Goal: Task Accomplishment & Management: Use online tool/utility

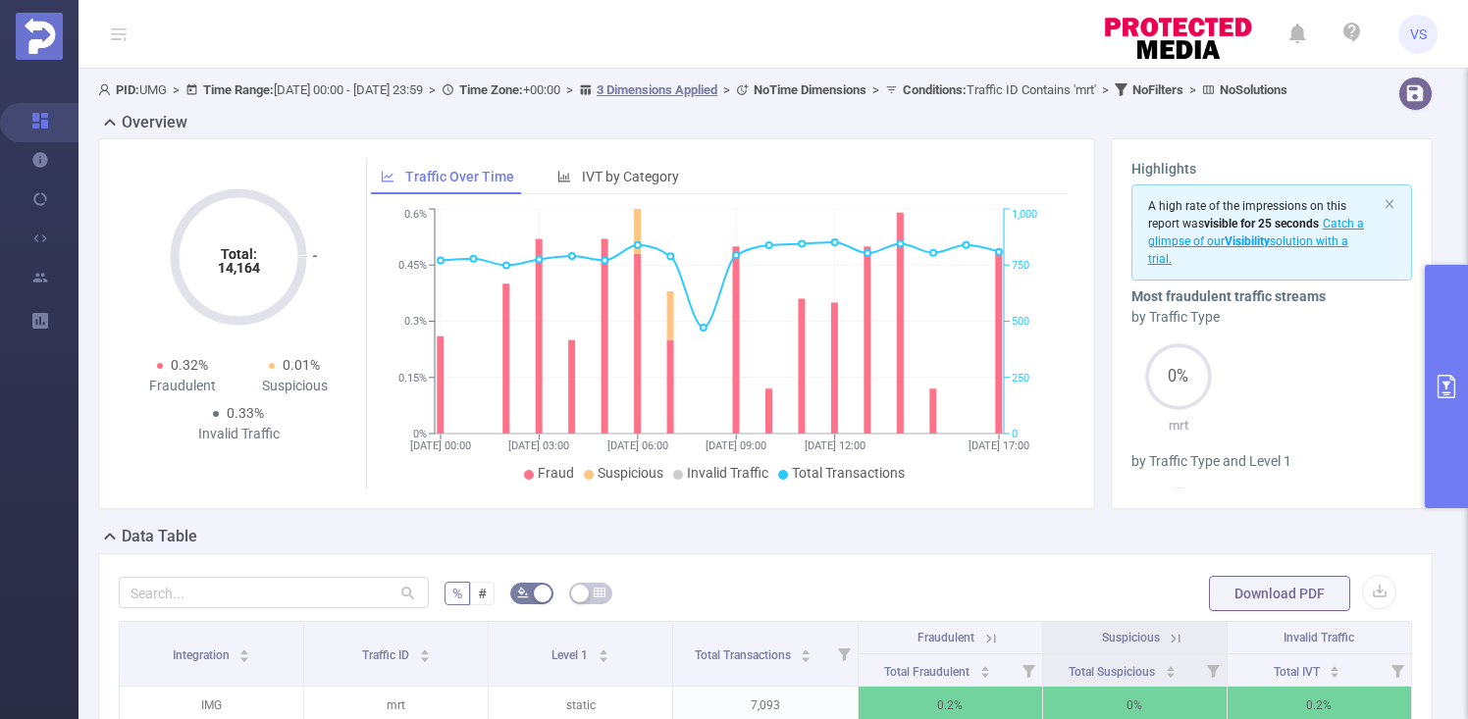
scroll to position [0, 4]
click at [1440, 346] on button "primary" at bounding box center [1446, 386] width 43 height 243
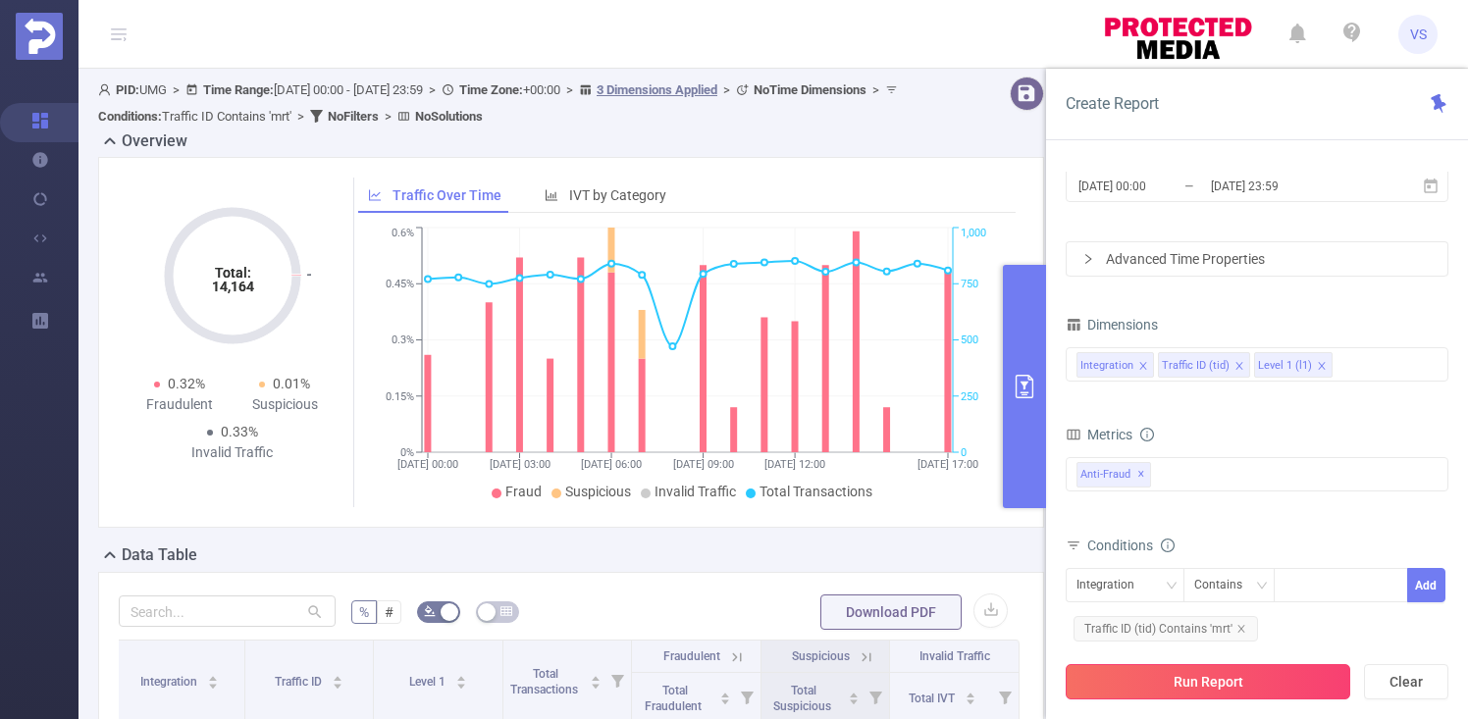
click at [1253, 671] on button "Run Report" at bounding box center [1208, 681] width 285 height 35
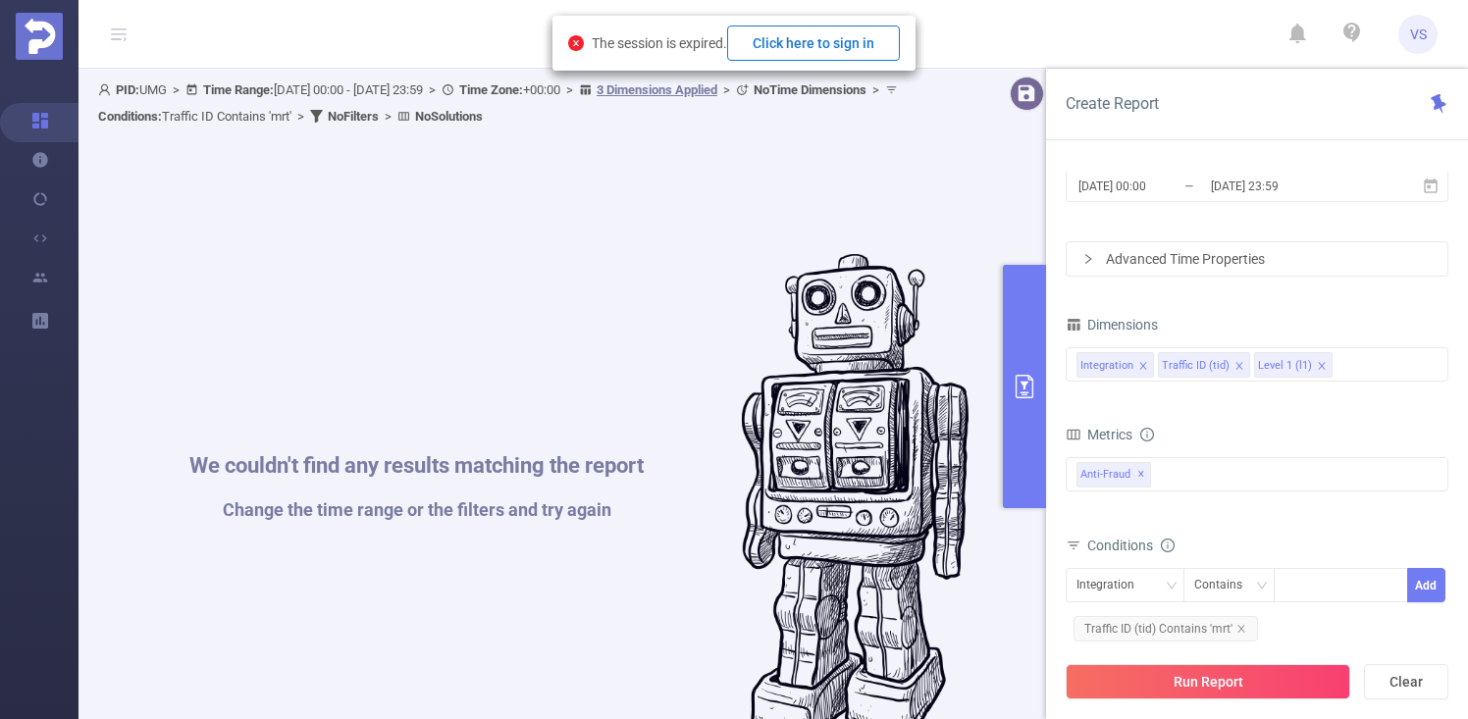
click at [859, 38] on button "Click here to sign in" at bounding box center [813, 43] width 173 height 35
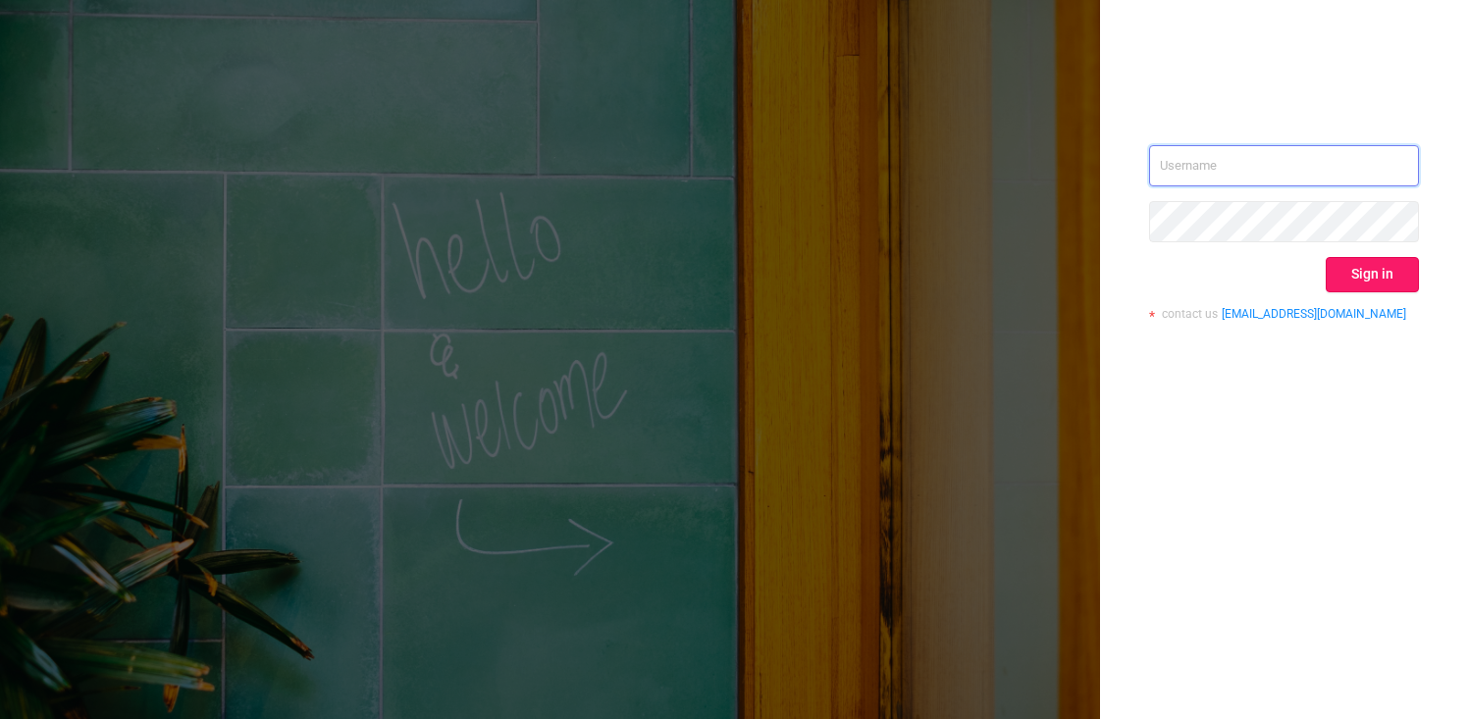
type input "[EMAIL_ADDRESS][DOMAIN_NAME]"
click at [1388, 276] on button "Sign in" at bounding box center [1372, 274] width 93 height 35
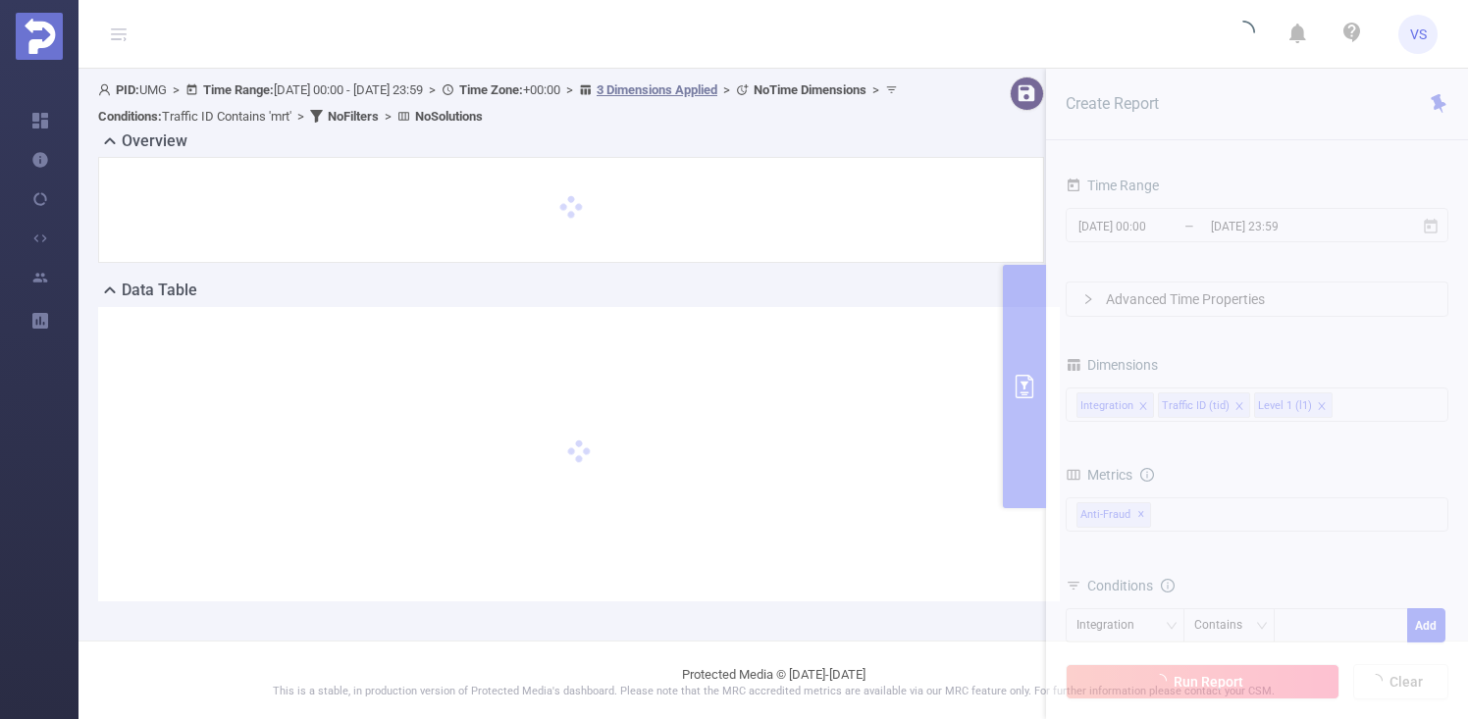
scroll to position [4, 0]
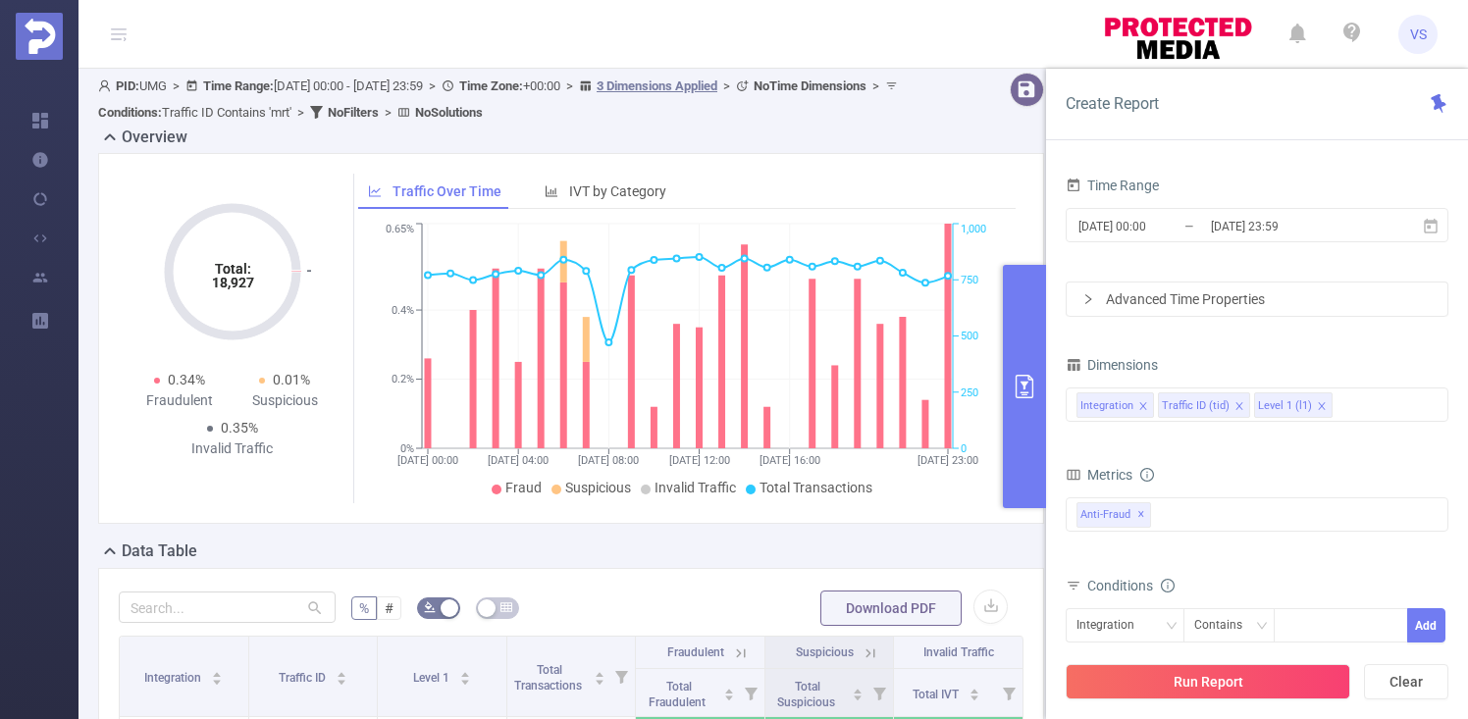
click at [1033, 334] on button "primary" at bounding box center [1024, 386] width 43 height 243
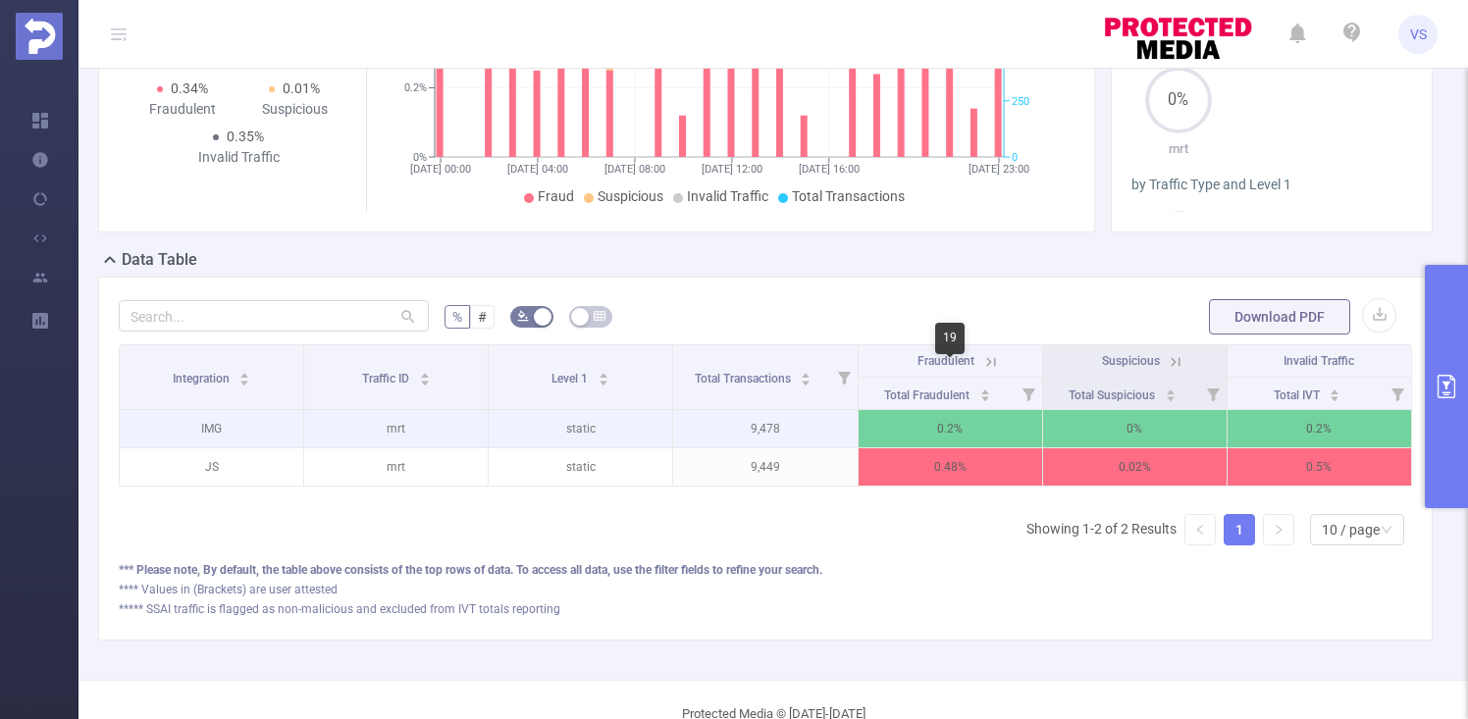
scroll to position [266, 0]
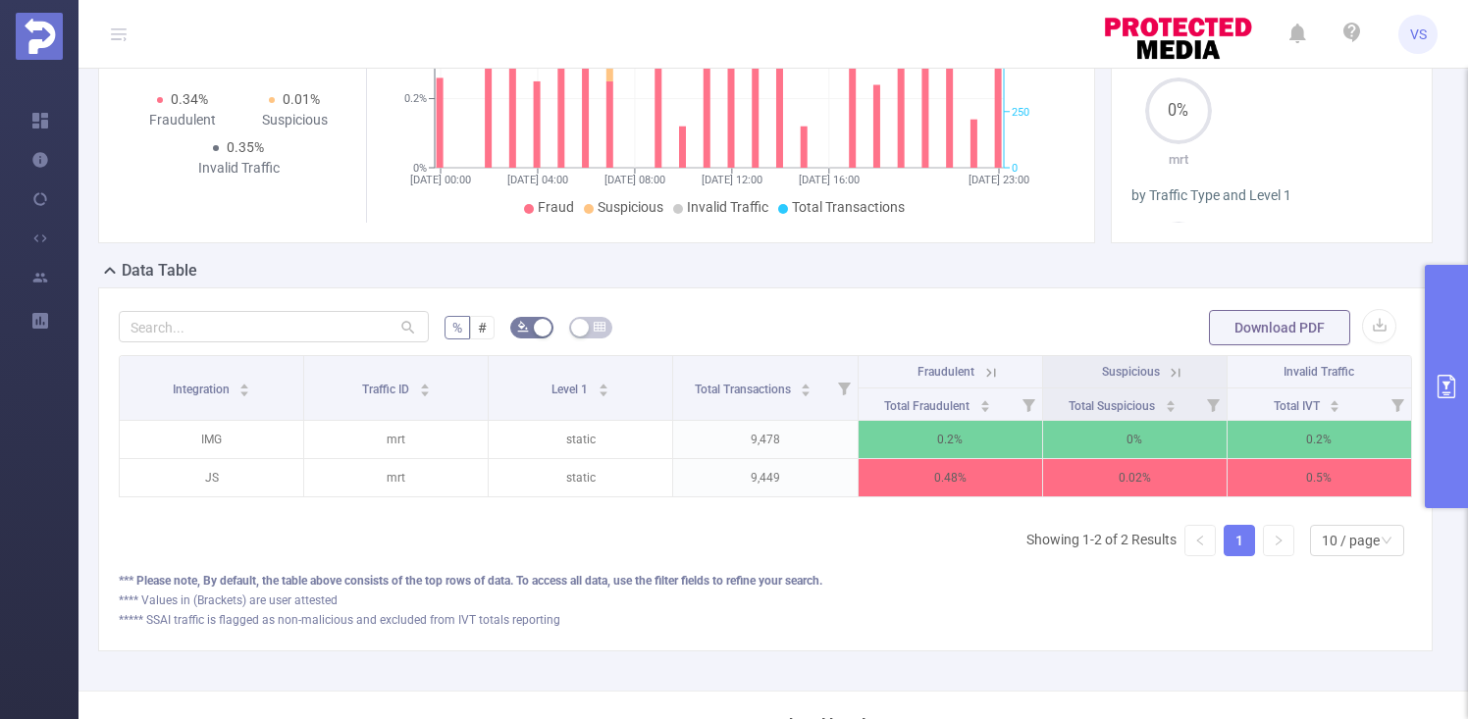
click at [1455, 393] on icon "primary" at bounding box center [1447, 387] width 24 height 24
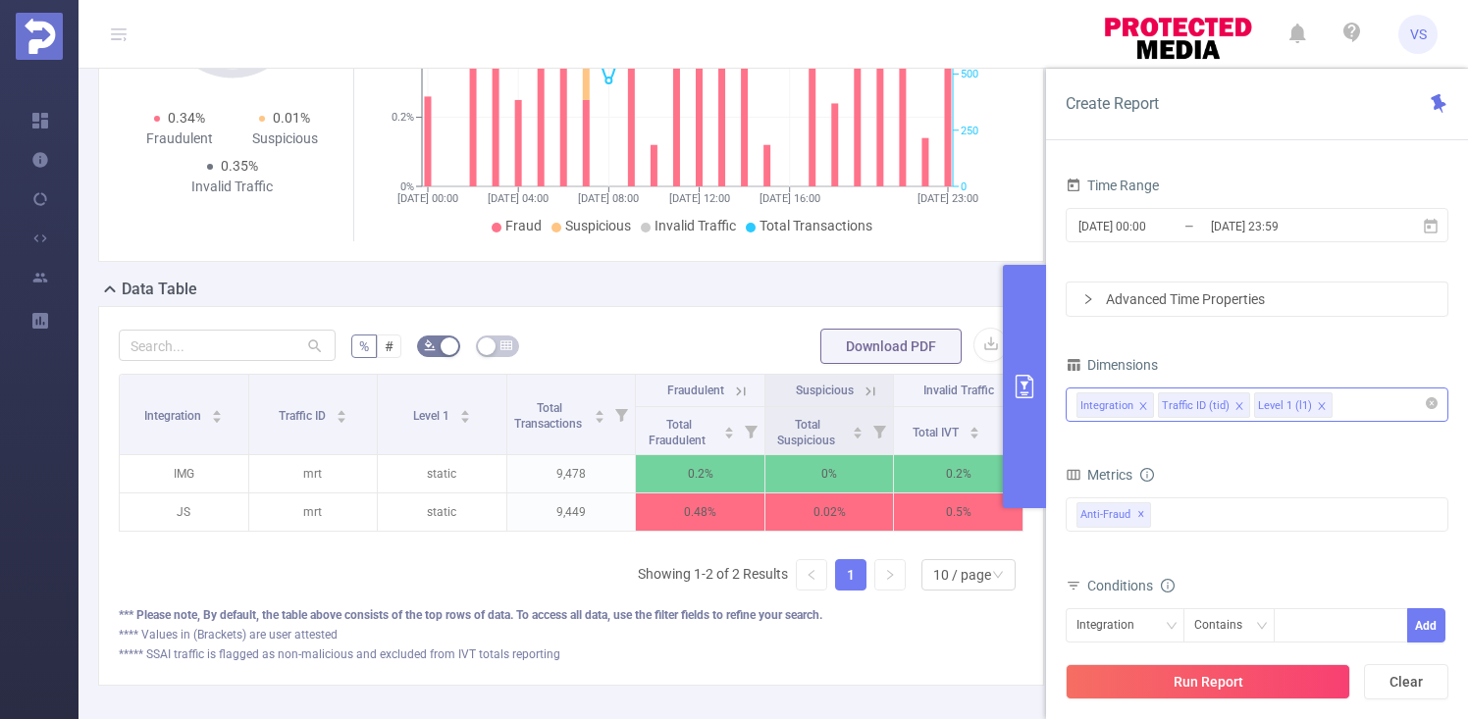
click at [1351, 408] on div "Integration Traffic ID (tid) Level 1 (l1)" at bounding box center [1256, 405] width 361 height 32
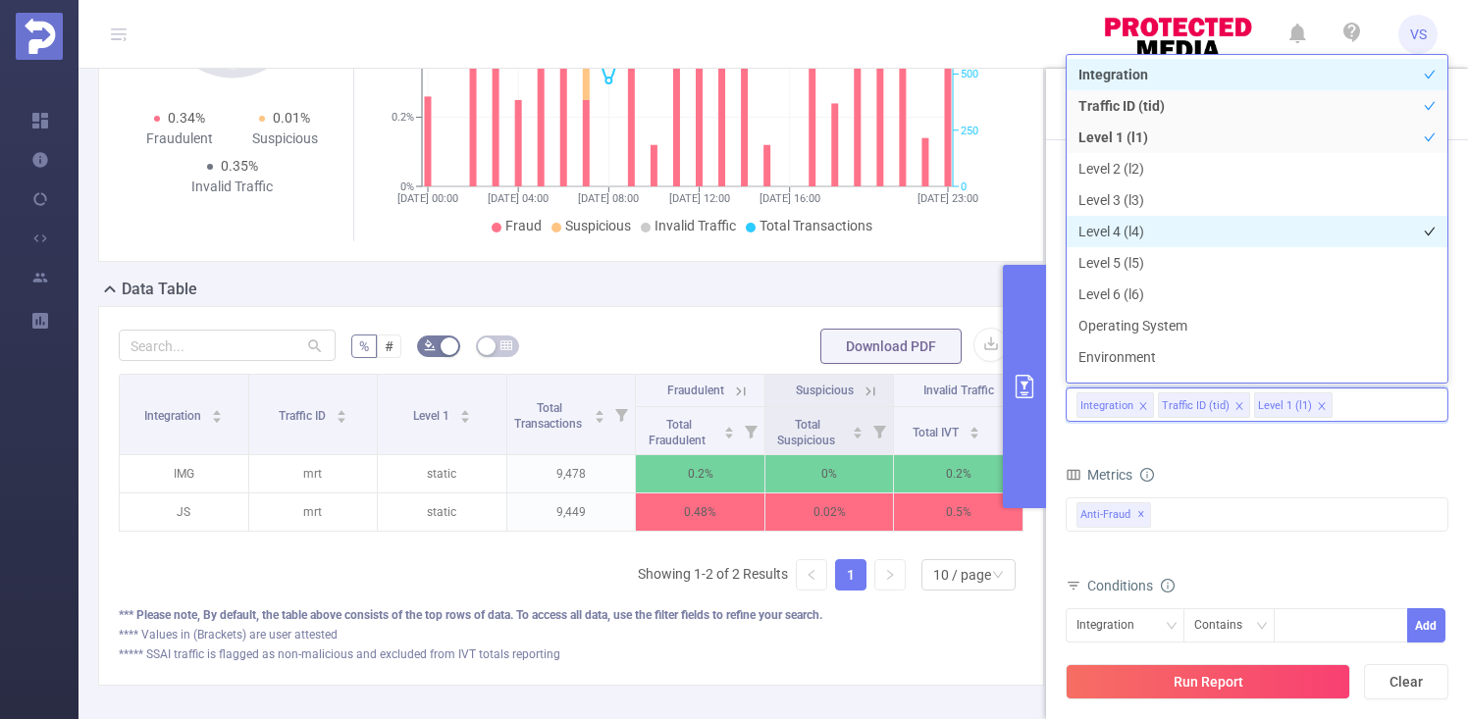
scroll to position [22, 0]
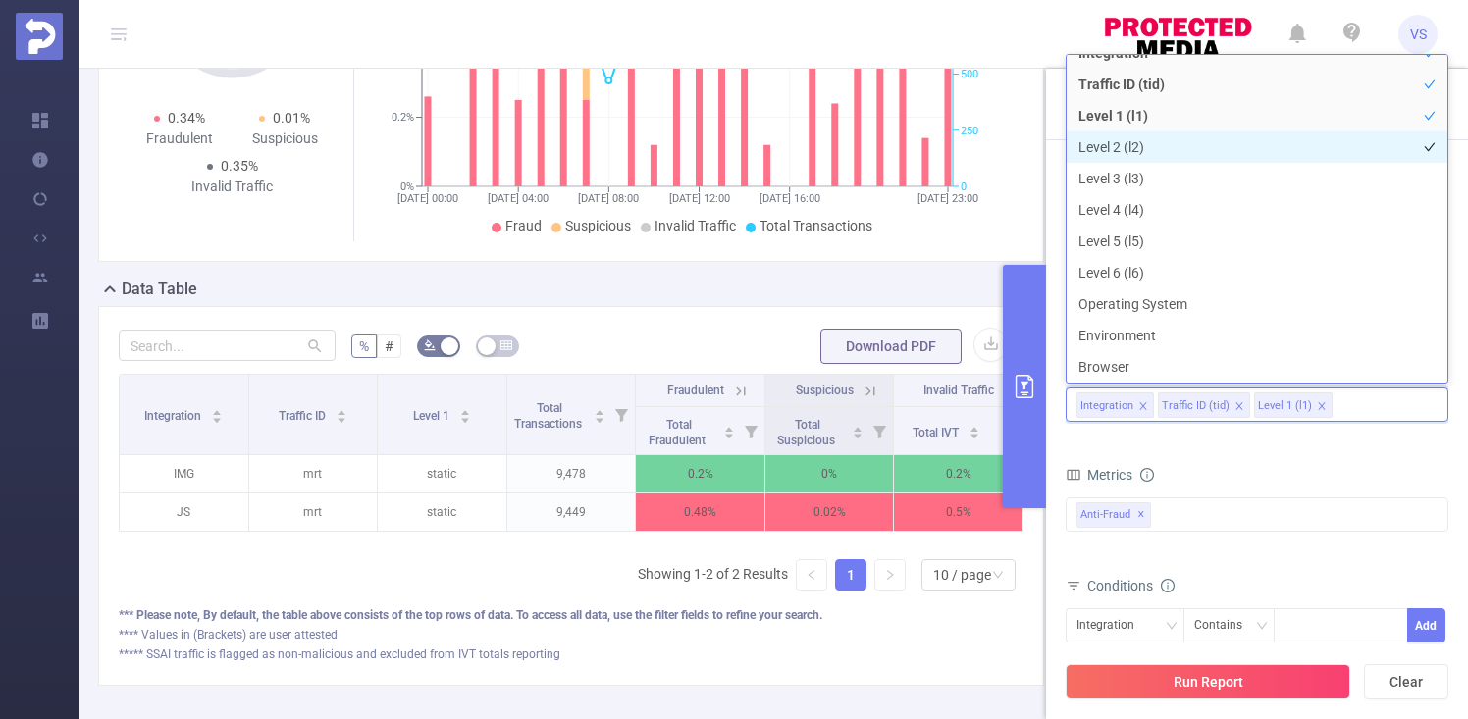
click at [1180, 143] on li "Level 2 (l2)" at bounding box center [1257, 146] width 381 height 31
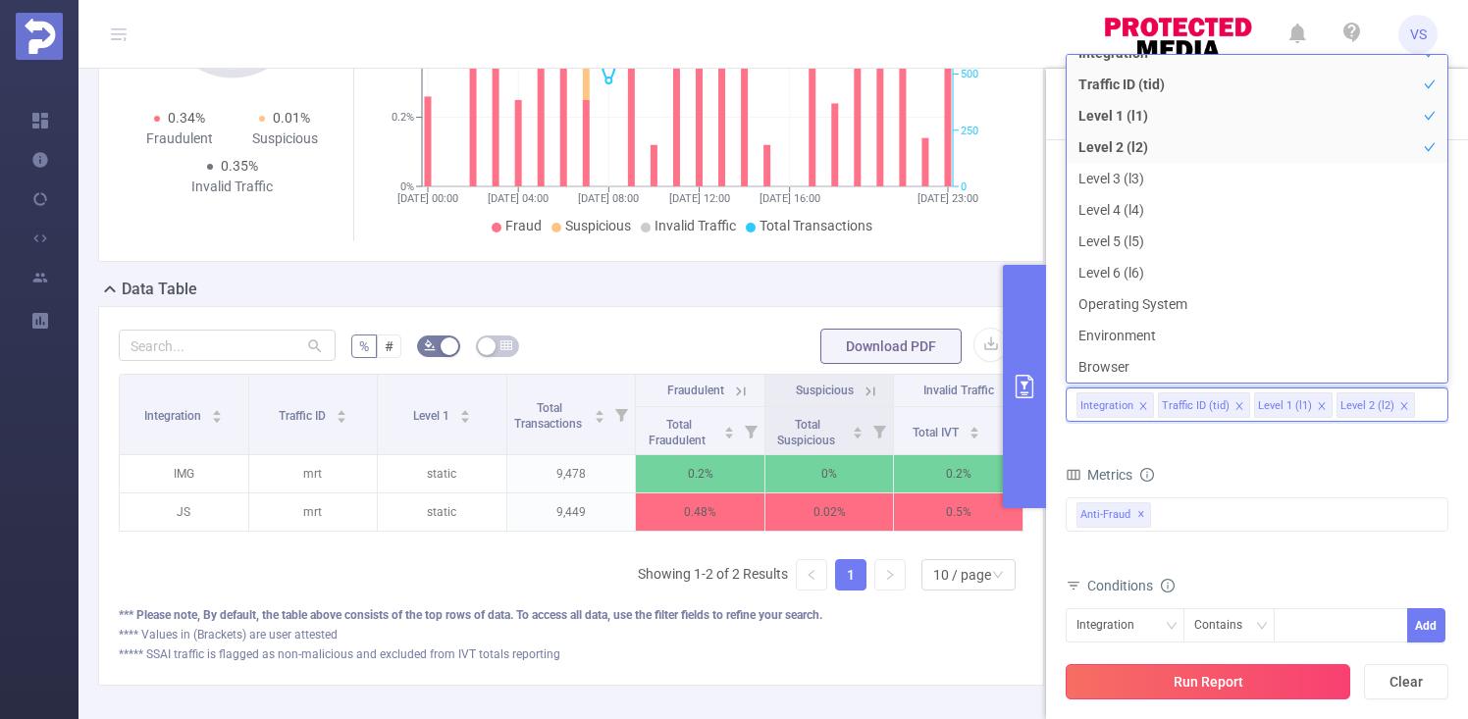
click at [1241, 674] on button "Run Report" at bounding box center [1208, 681] width 285 height 35
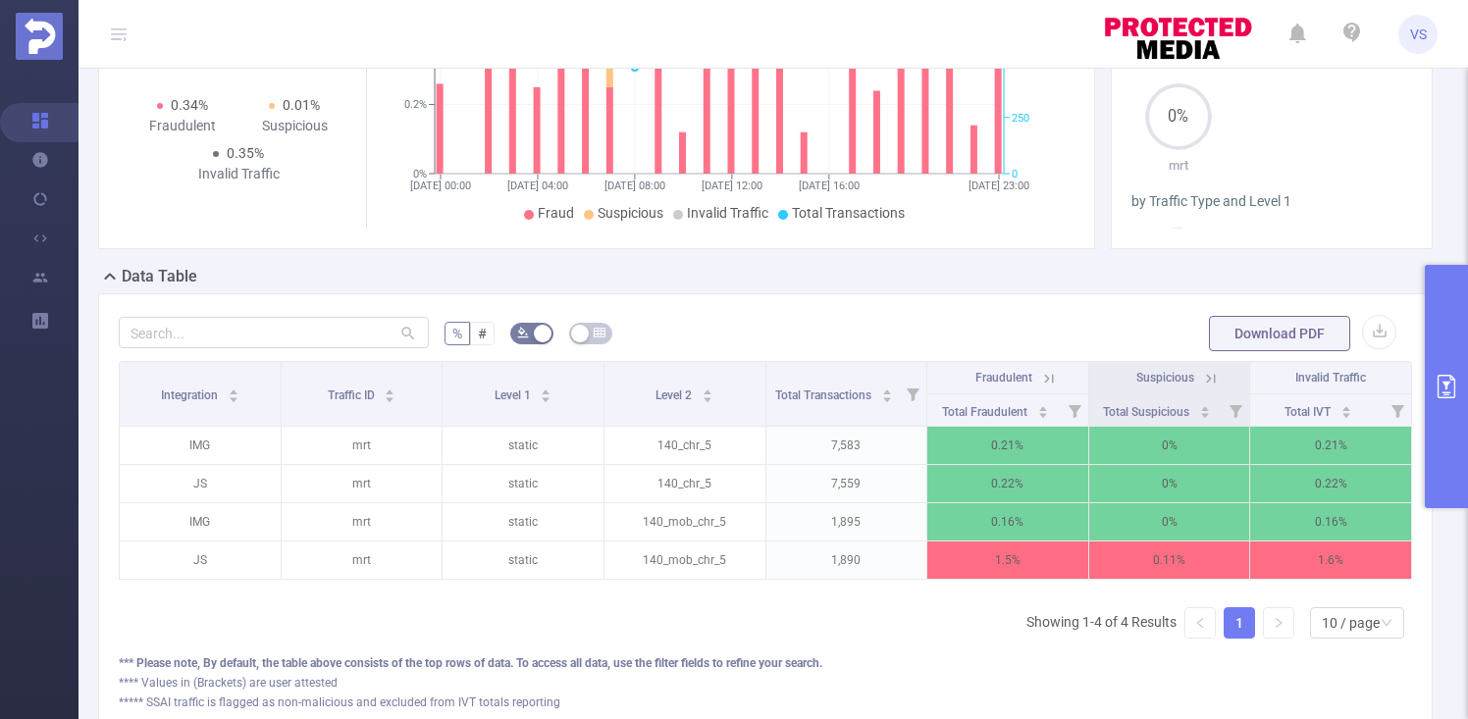
scroll to position [229, 0]
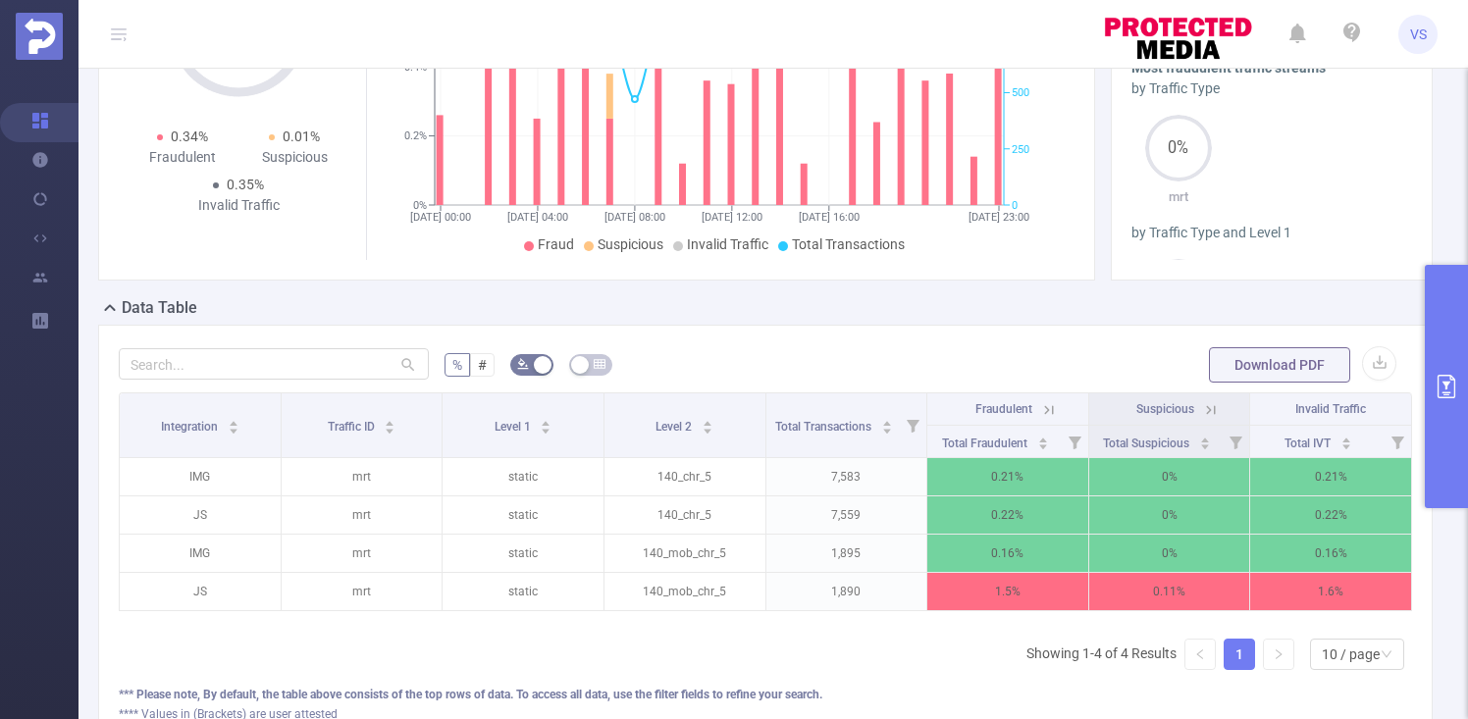
click at [1209, 419] on icon at bounding box center [1211, 410] width 18 height 18
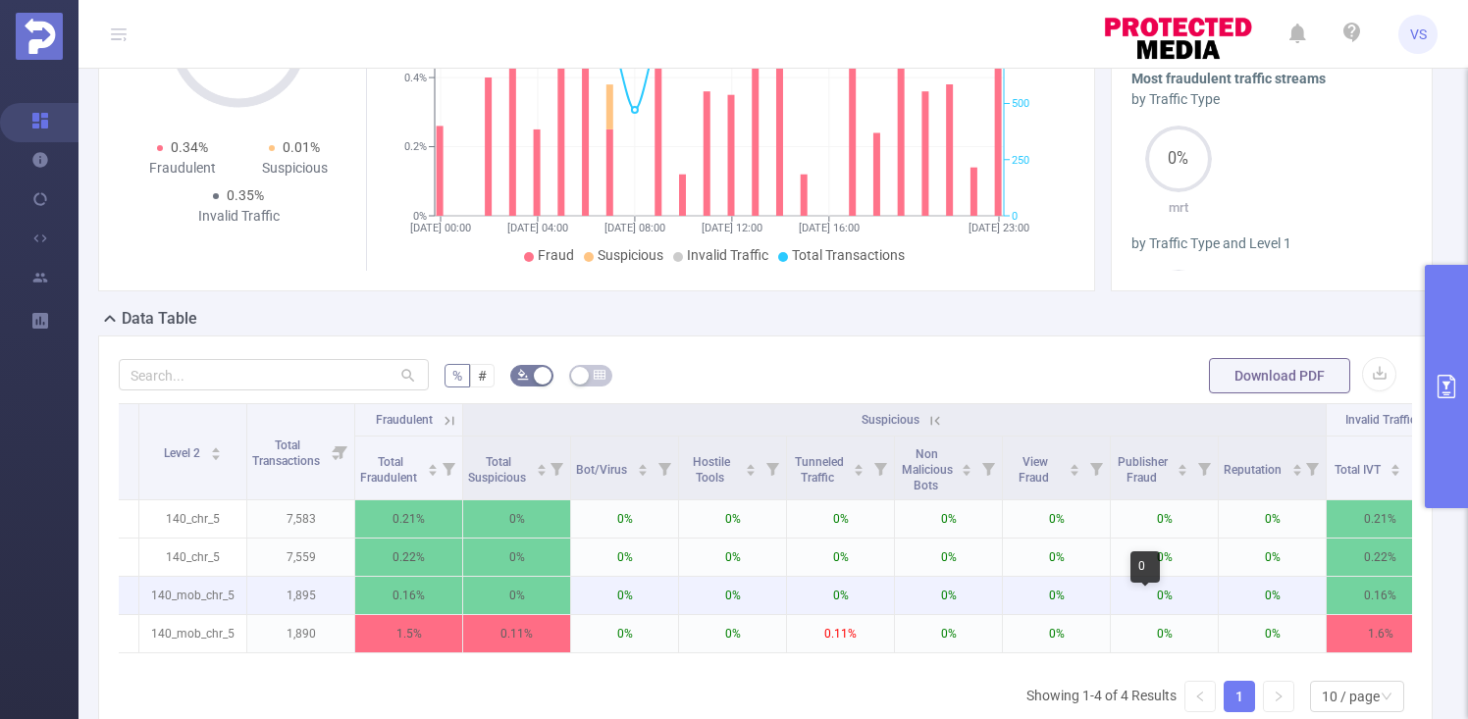
scroll to position [0, 331]
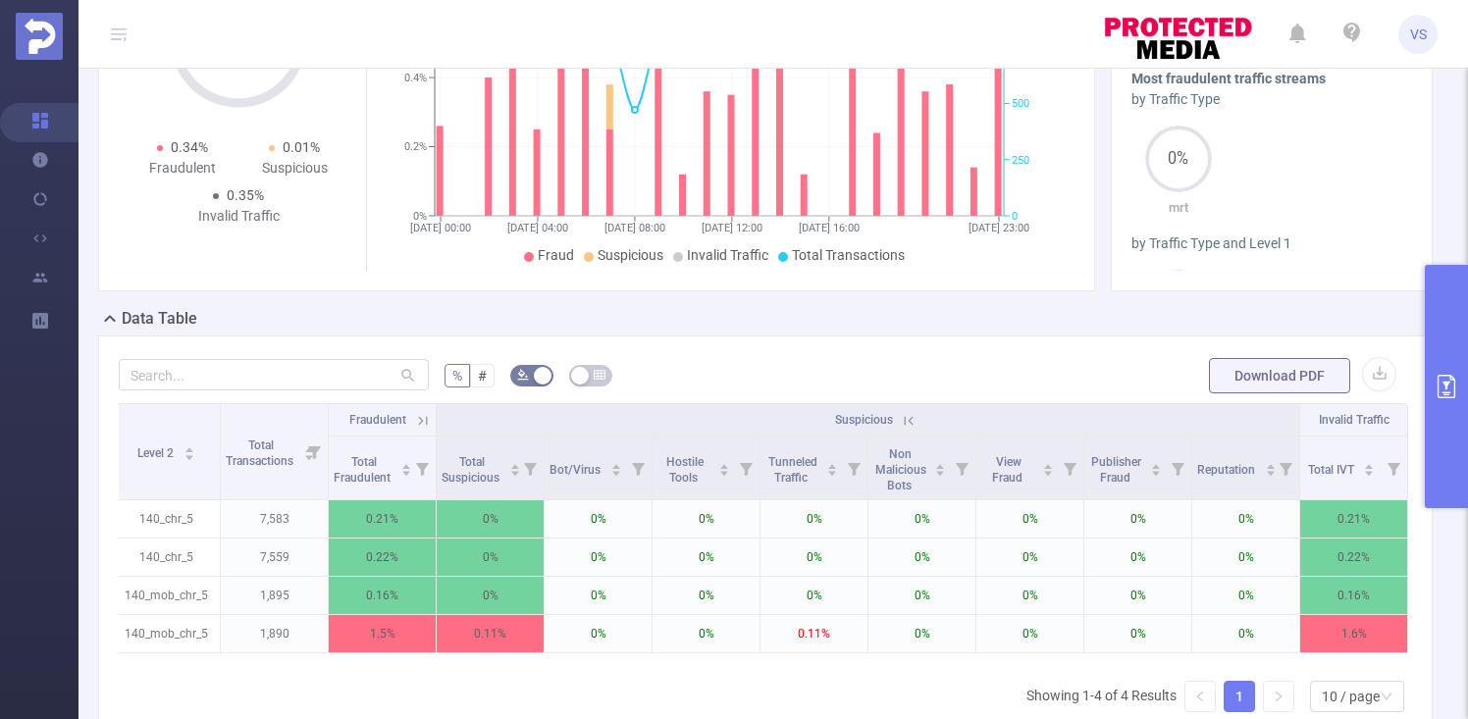
click at [419, 430] on icon at bounding box center [423, 421] width 18 height 18
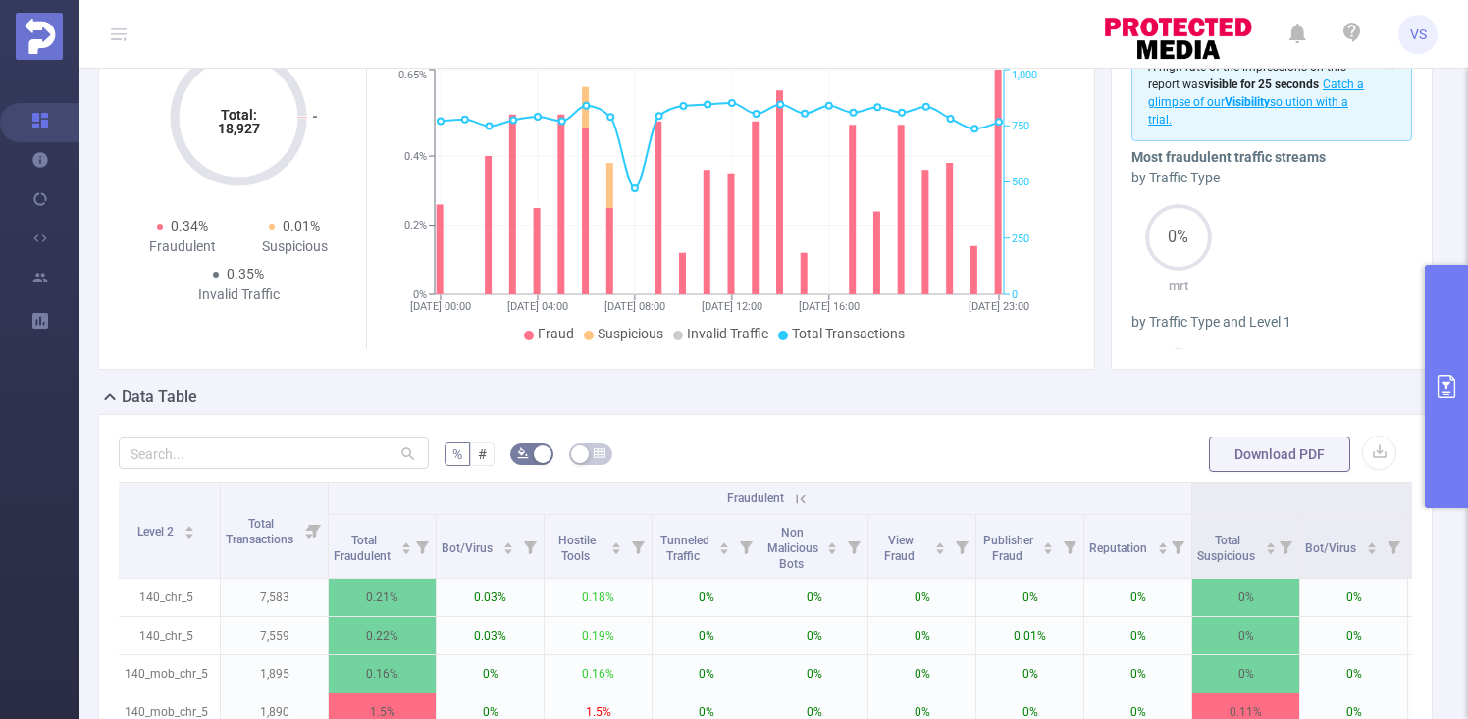
scroll to position [138, 0]
